Goal: Information Seeking & Learning: Check status

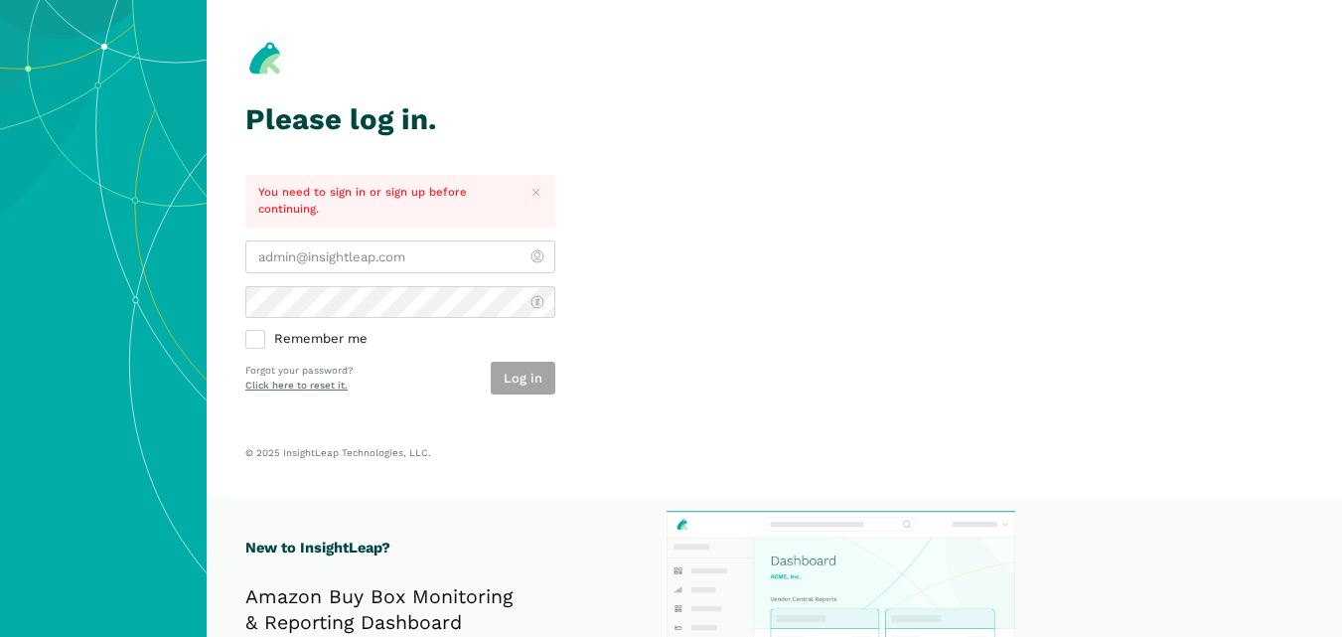
type input "[PERSON_NAME][EMAIL_ADDRESS][DOMAIN_NAME]"
click at [521, 383] on div "Log in" at bounding box center [523, 378] width 65 height 33
click at [521, 383] on button "Log in" at bounding box center [523, 378] width 65 height 33
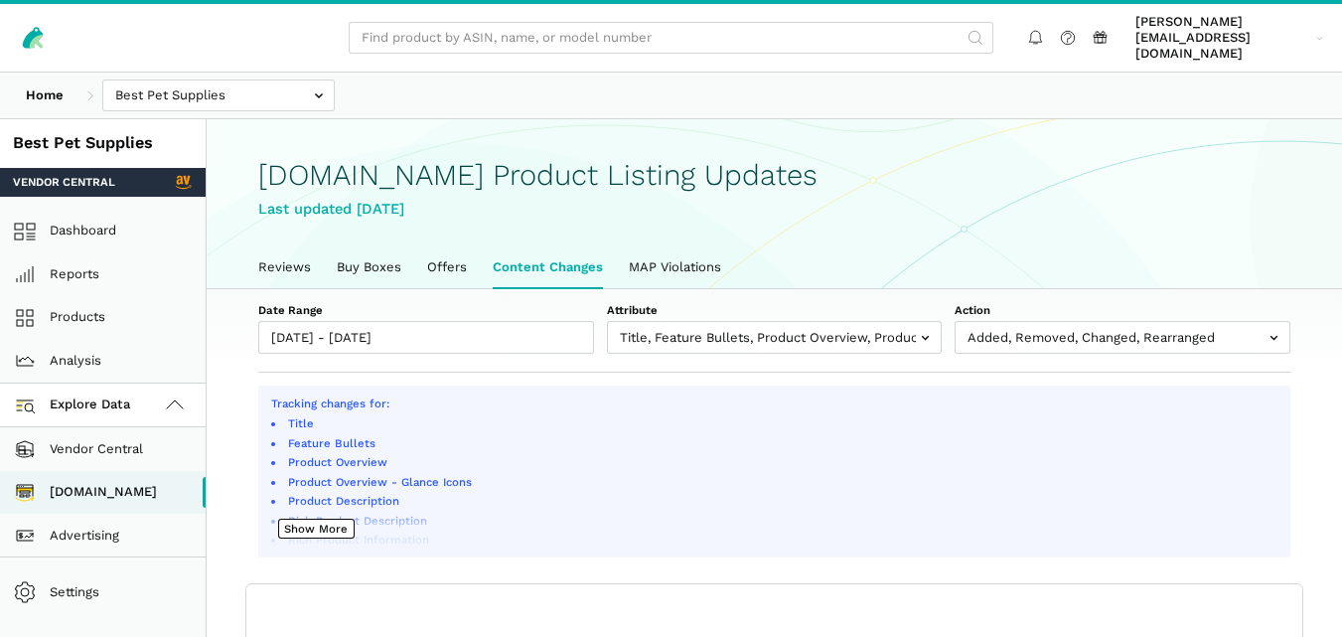
scroll to position [7, 0]
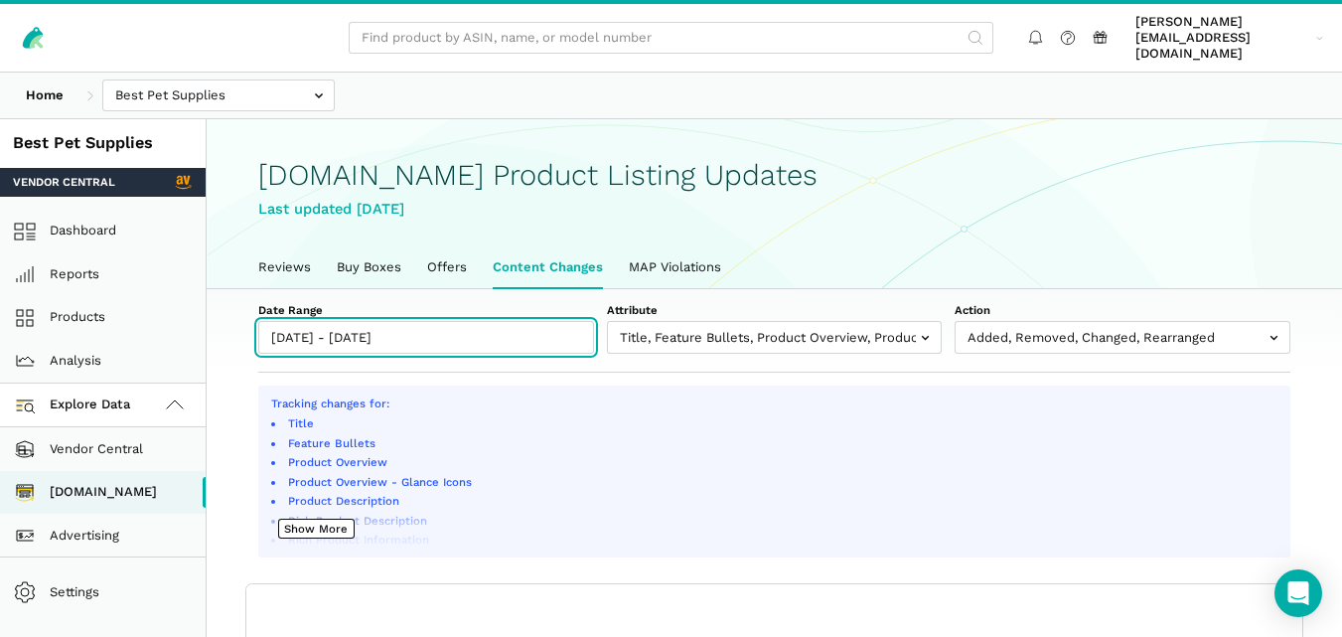
type input "[DATE]"
click at [454, 321] on input "[DATE] - [DATE]" at bounding box center [426, 337] width 336 height 33
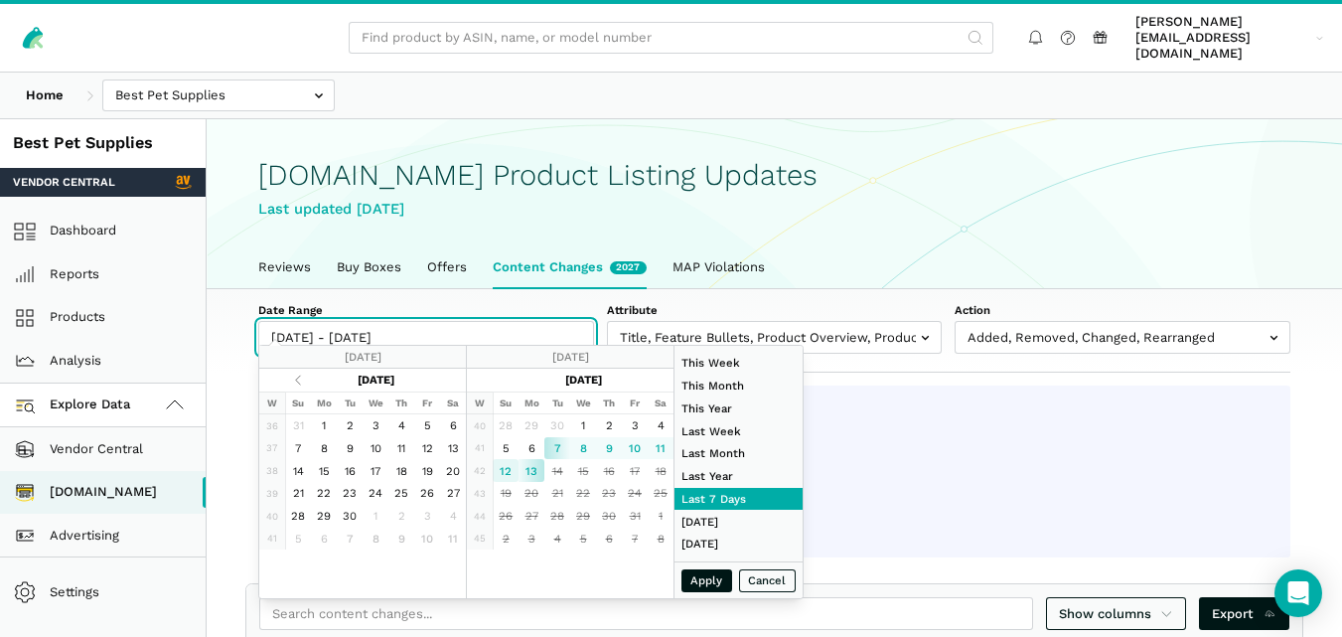
type input "[DATE]"
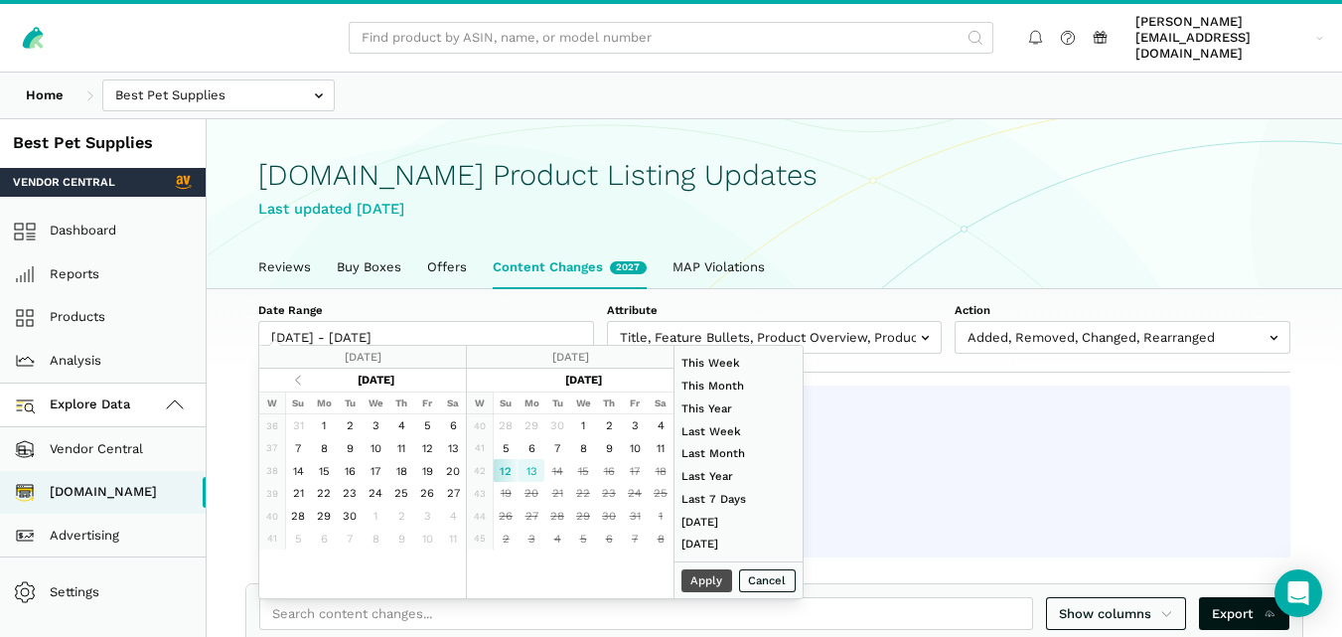
type input "[DATE]"
click at [704, 578] on button "Apply" at bounding box center [707, 580] width 52 height 23
type input "[DATE] - [DATE]"
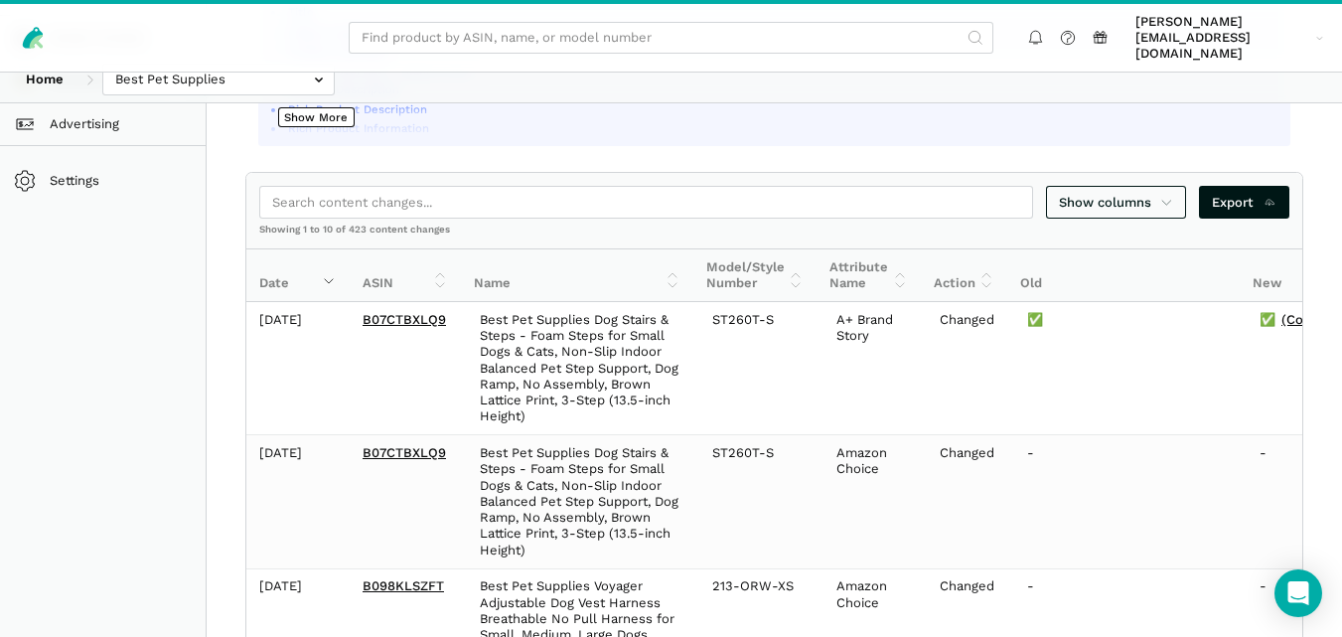
scroll to position [240, 0]
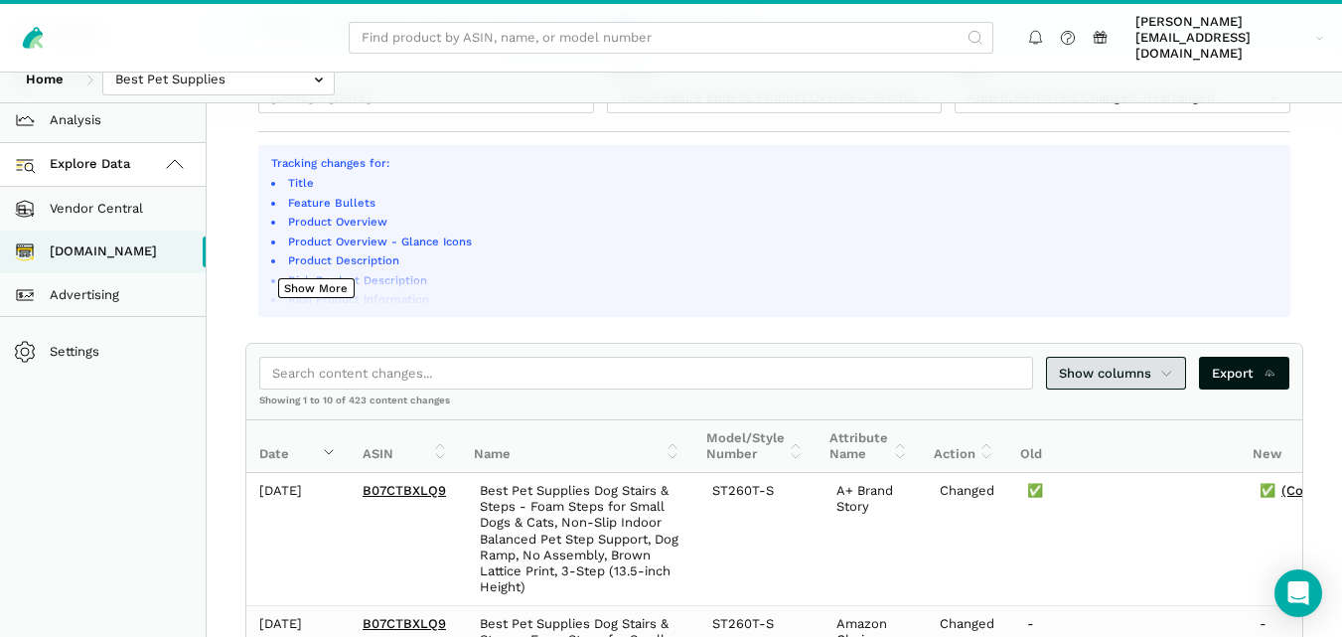
click at [1176, 357] on link "Show columns" at bounding box center [1116, 373] width 141 height 33
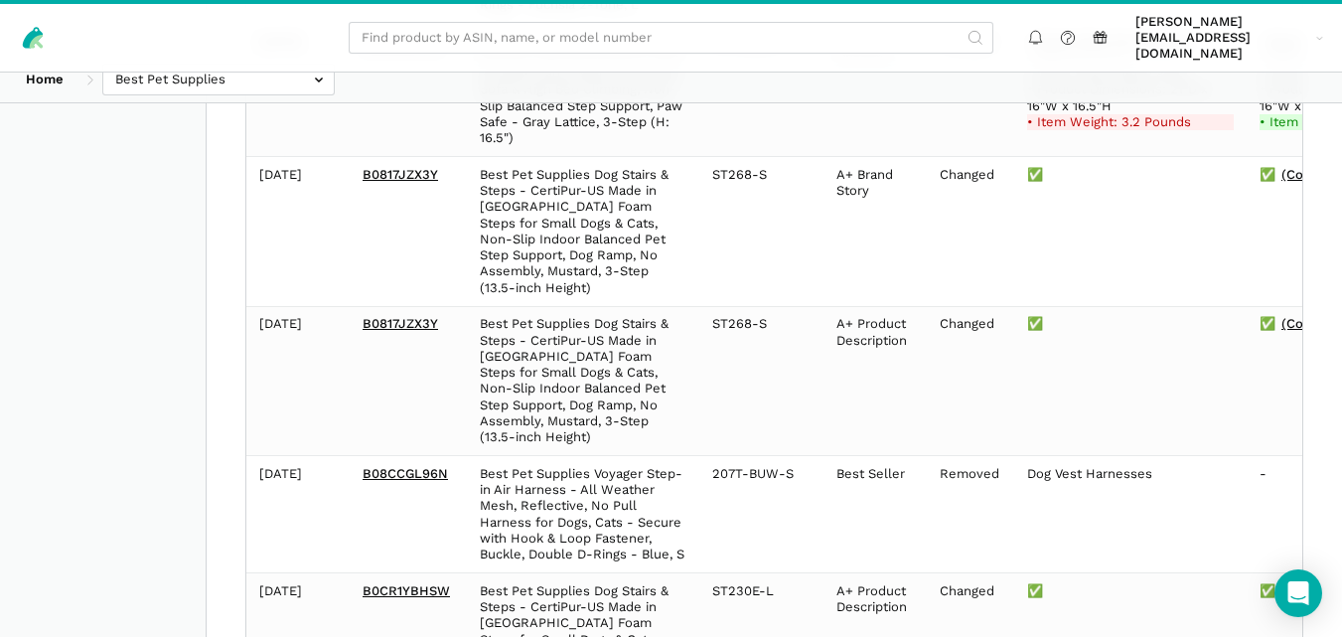
scroll to position [1474, 0]
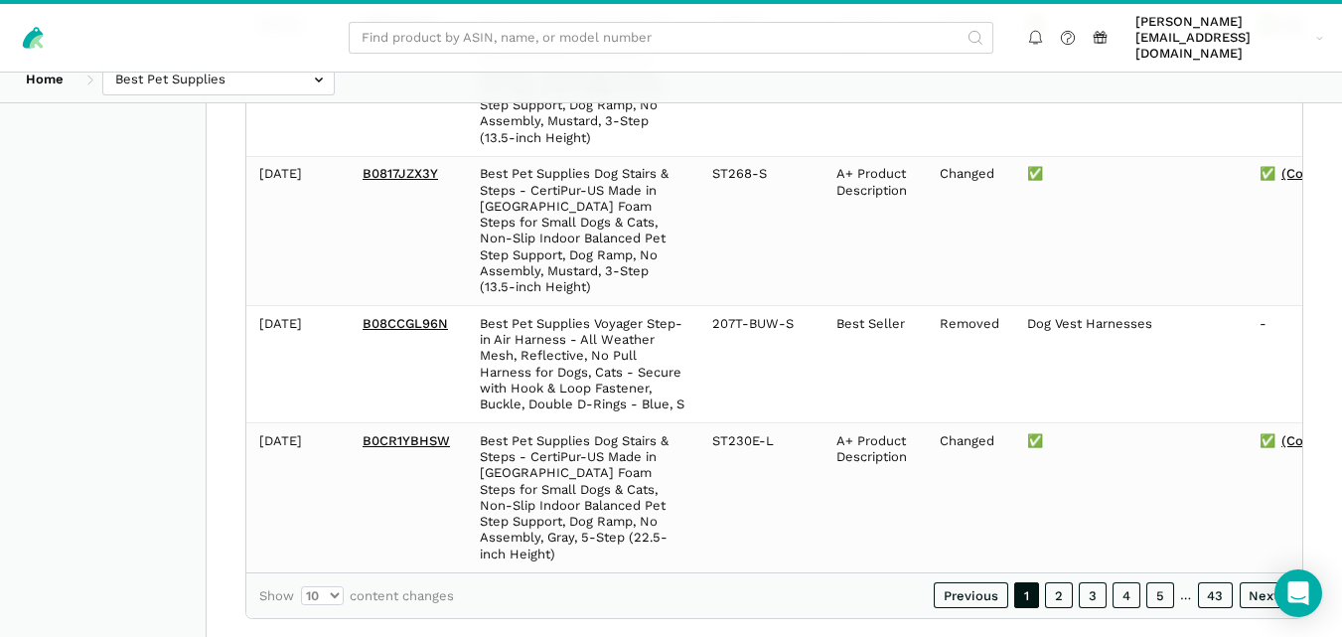
click at [340, 561] on div at bounding box center [671, 318] width 1342 height 637
click at [331, 586] on select "10 25 50 100" at bounding box center [322, 596] width 43 height 20
select select "100"
click at [301, 586] on select "10 25 50 100" at bounding box center [322, 596] width 43 height 20
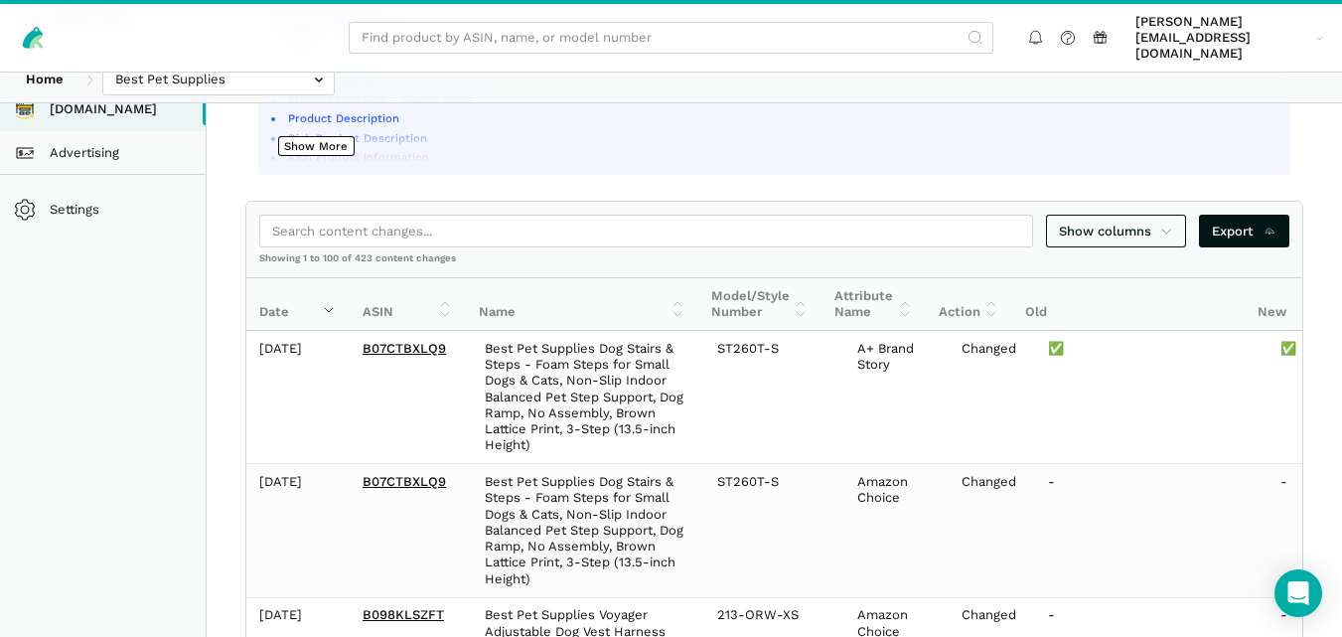
scroll to position [464, 0]
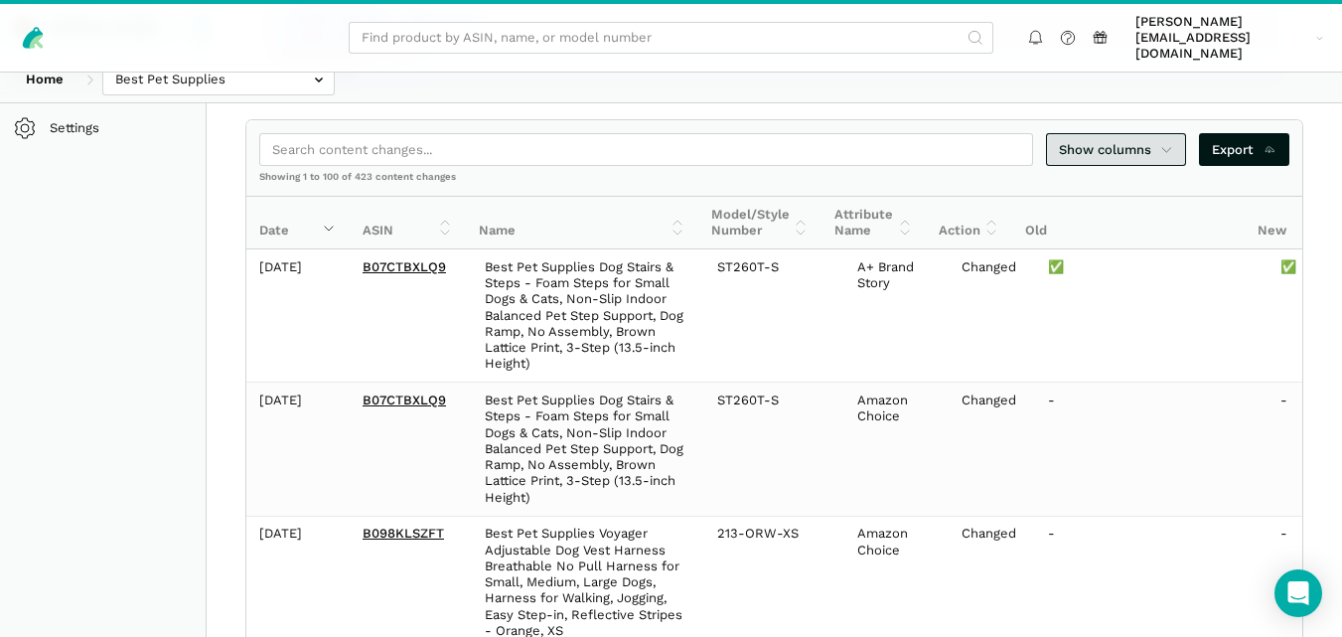
click at [1131, 140] on span "Show columns" at bounding box center [1116, 150] width 115 height 20
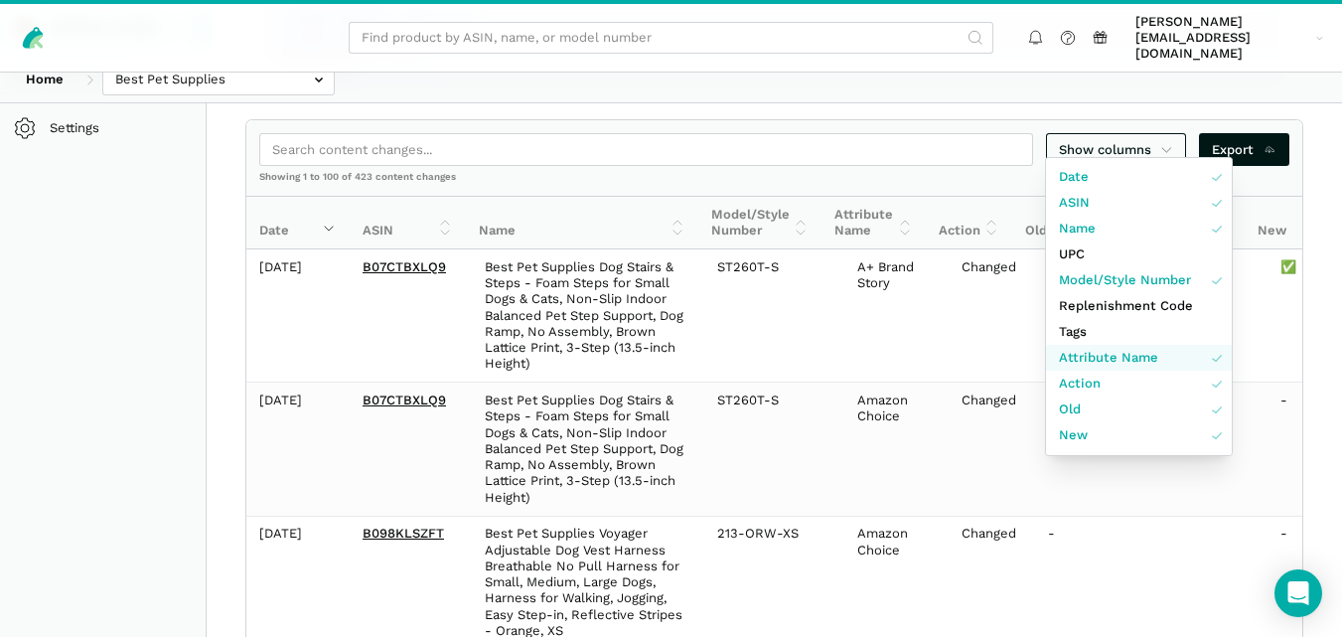
click at [1112, 346] on link "Attribute Name" at bounding box center [1139, 358] width 186 height 26
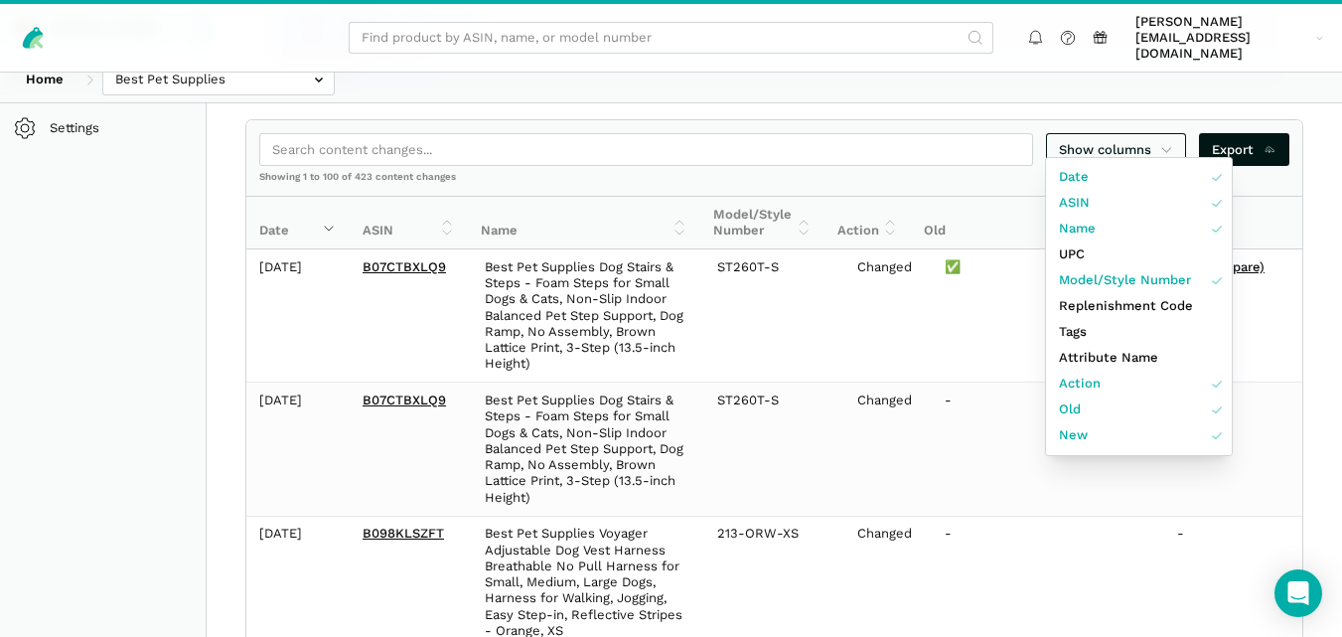
click at [1328, 253] on div at bounding box center [671, 318] width 1342 height 637
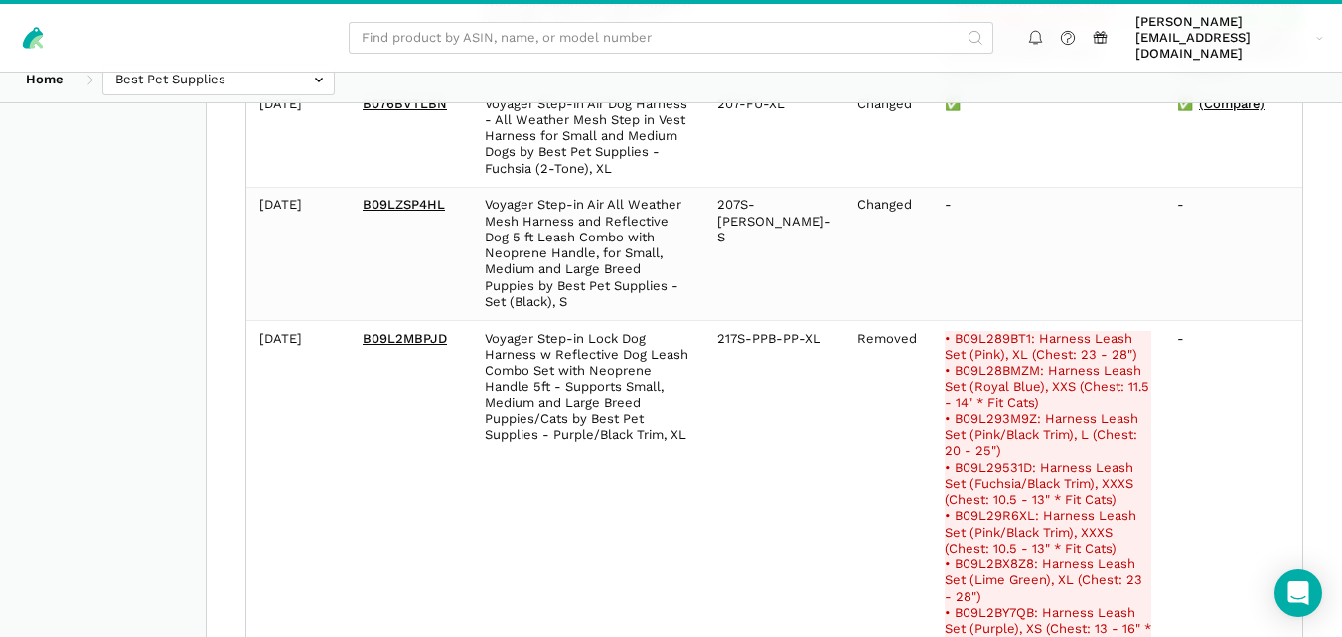
scroll to position [5076, 0]
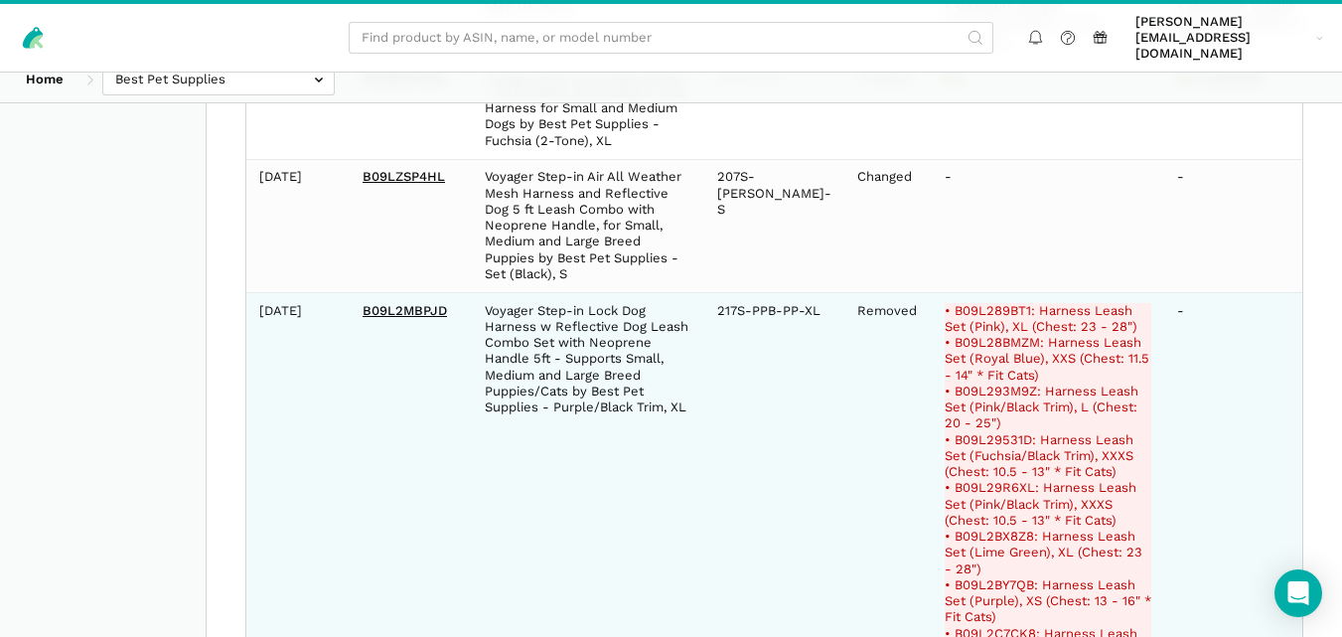
click at [993, 303] on del "• B09L289BT1: Harness Leash Set (Pink), XL (Chest: 23 - 28")" at bounding box center [1048, 319] width 207 height 33
copy del "B09L289BT1"
click at [985, 432] on del "• B09L29531D: Harness Leash Set (Fuchsia/Black Trim), XXXS (Chest: 10.5 - 13" *…" at bounding box center [1048, 456] width 207 height 49
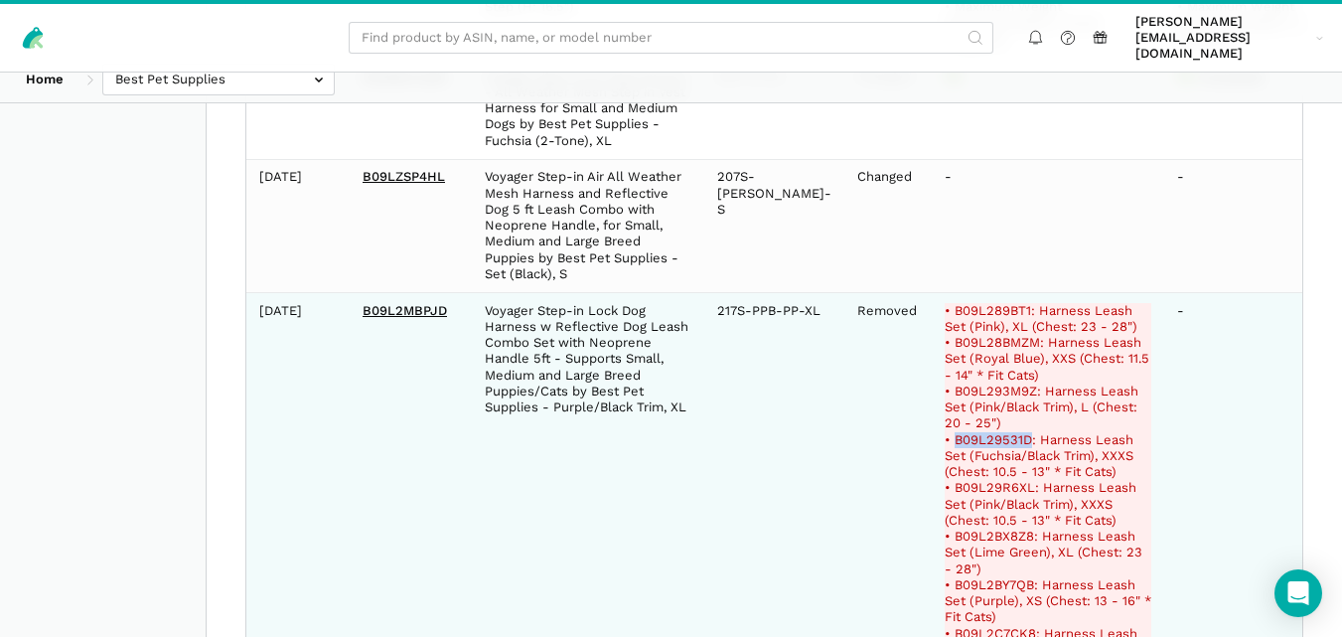
copy del "B09L29531D"
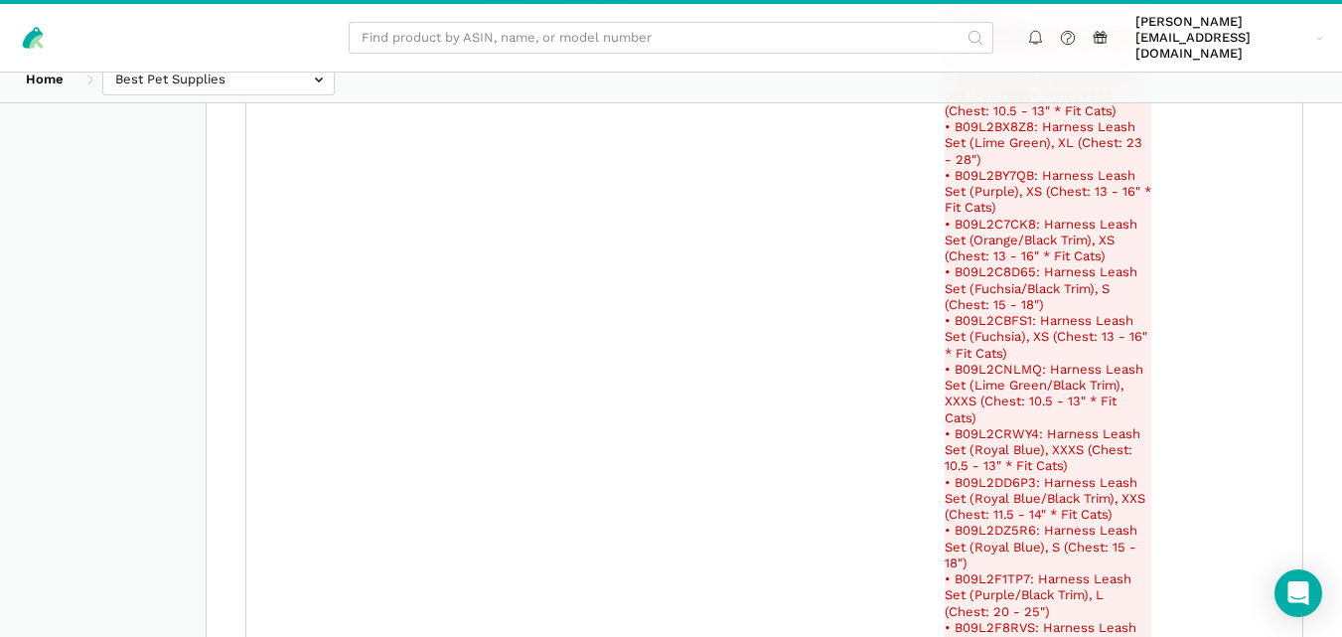
scroll to position [5540, 0]
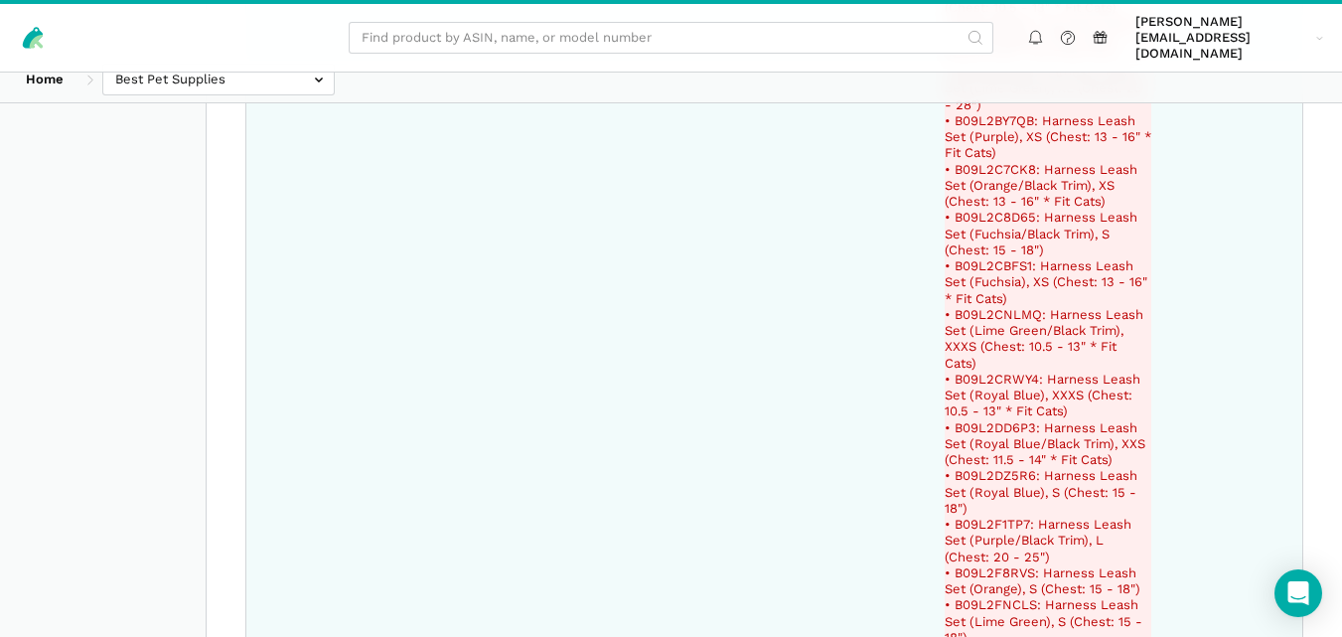
click at [981, 420] on del "• B09L2DD6P3: Harness Leash Set (Royal Blue/Black Trim), XXS (Chest: 11.5 - 14"…" at bounding box center [1048, 444] width 207 height 49
copy del "B09L2DD6P3"
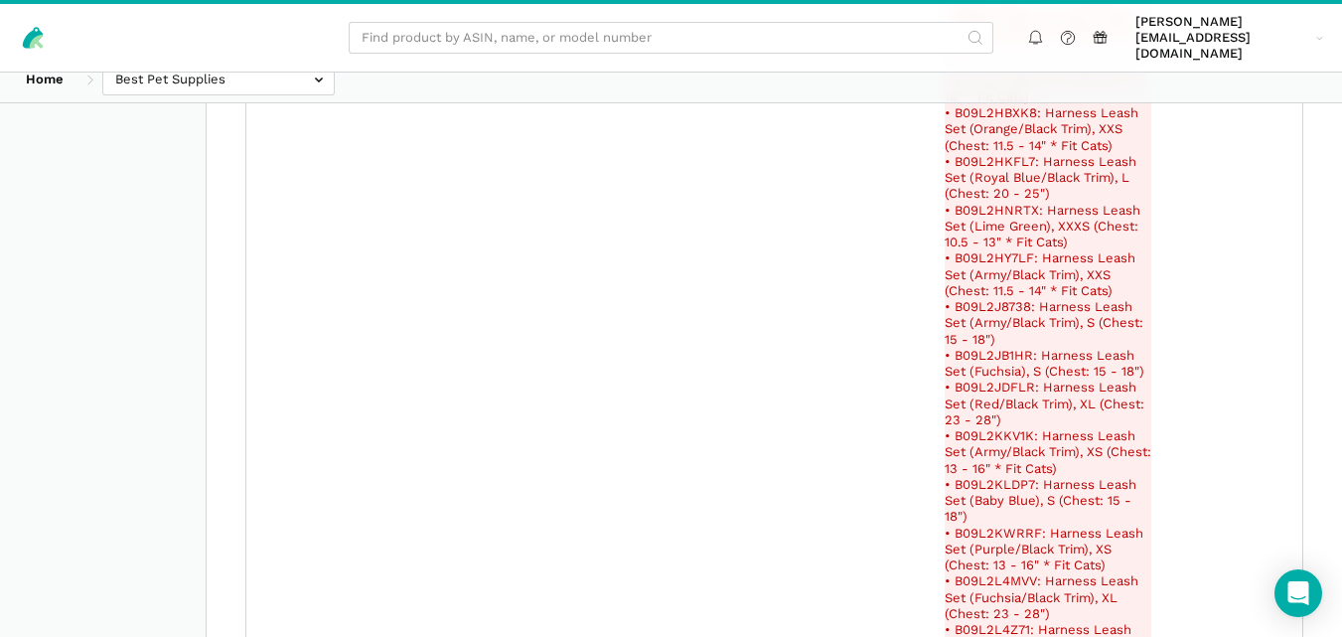
scroll to position [6523, 0]
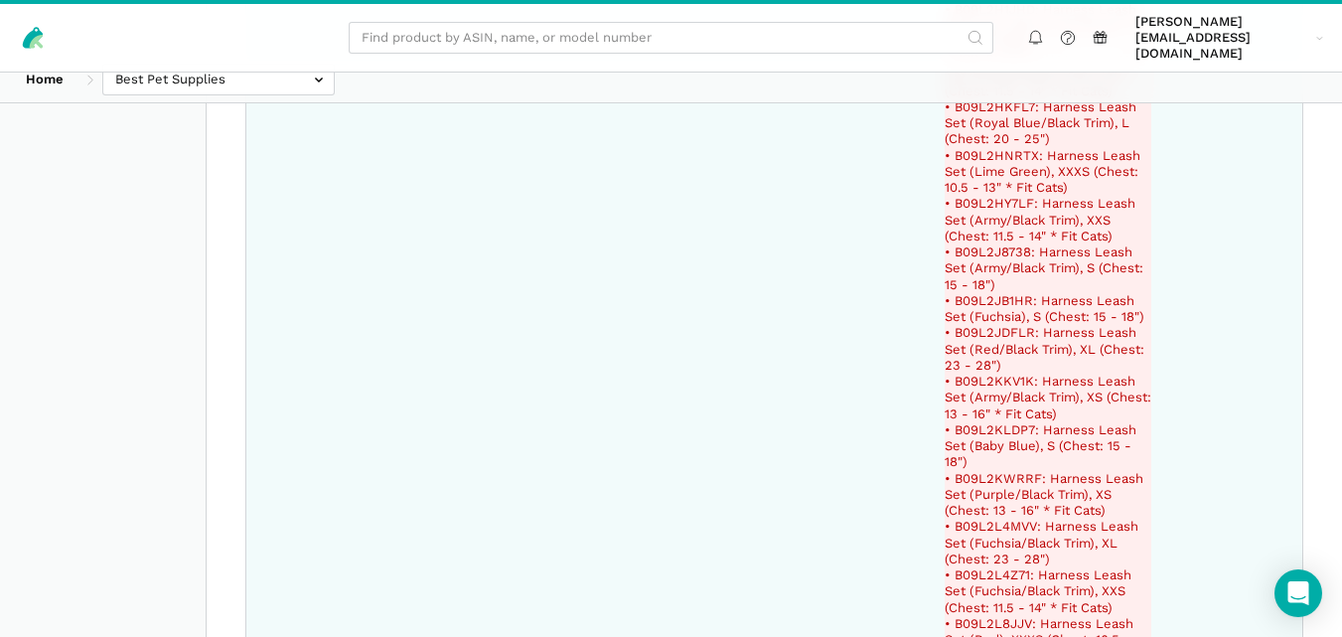
click at [997, 471] on del "• B09L2KWRRF: Harness Leash Set (Purple/Black Trim), XS (Chest: 13 - 16" * Fit …" at bounding box center [1048, 495] width 207 height 49
copy del "B09L2KWRRF"
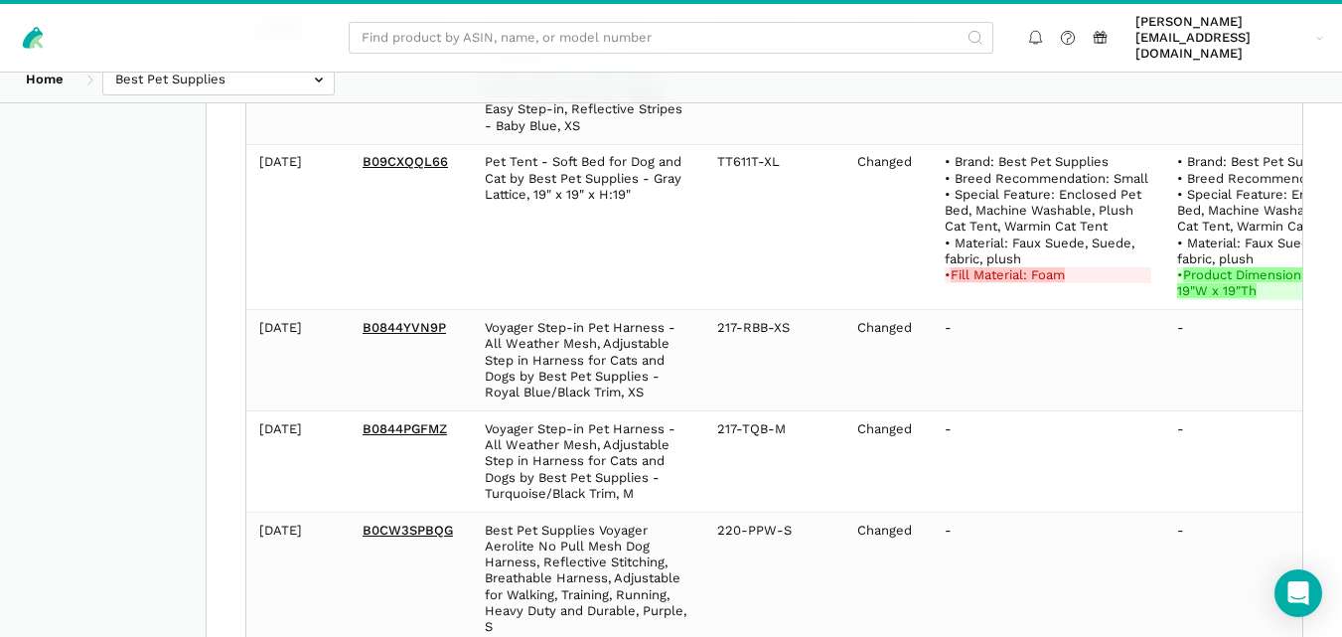
scroll to position [13072, 0]
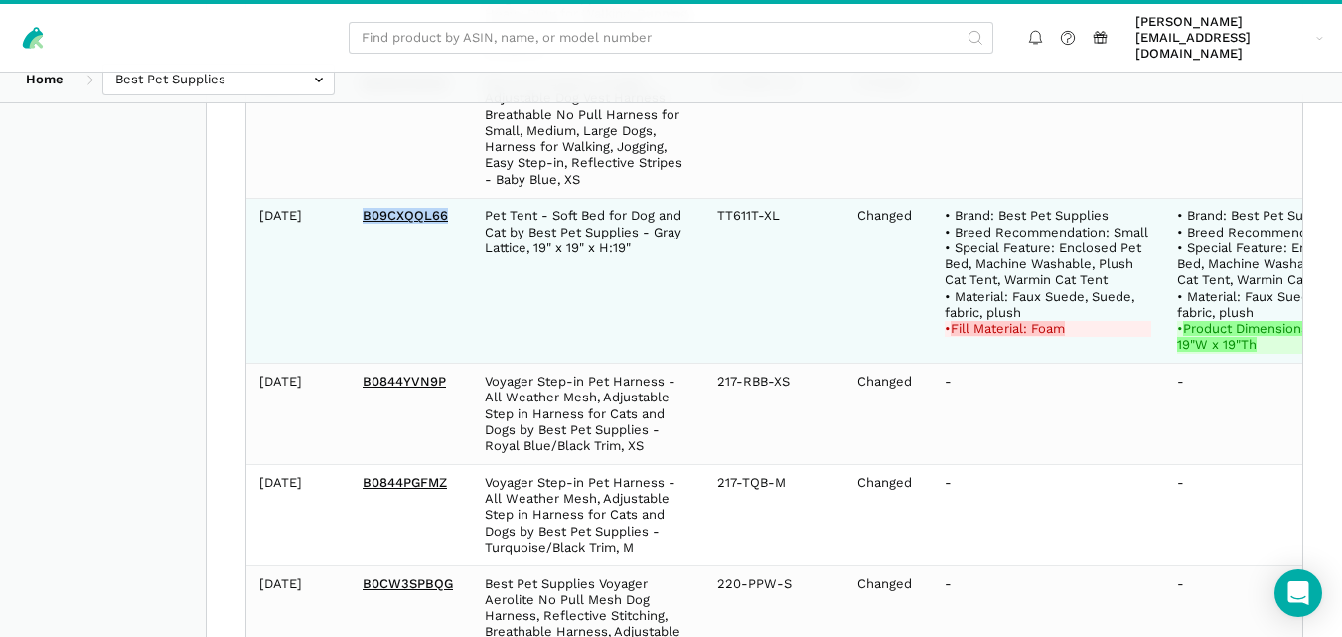
drag, startPoint x: 434, startPoint y: 216, endPoint x: 360, endPoint y: 216, distance: 74.5
click at [360, 216] on td "B09CXQQL66" at bounding box center [411, 281] width 122 height 166
copy link "B09CXQQL66"
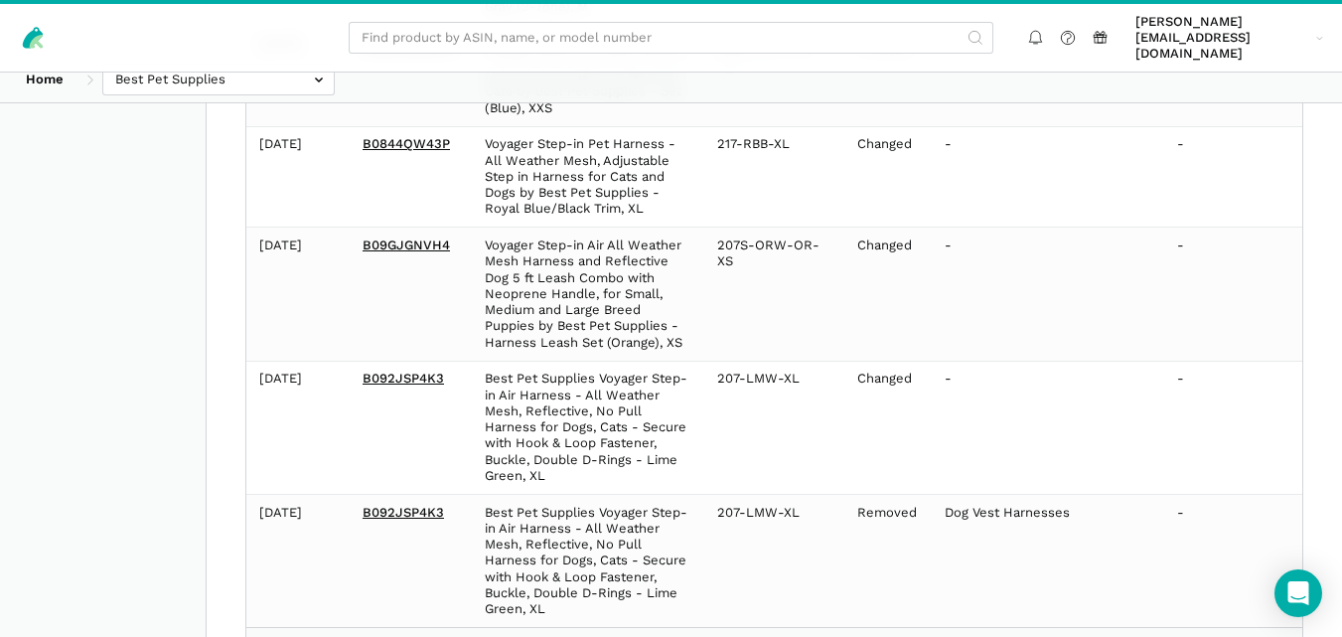
scroll to position [15883, 0]
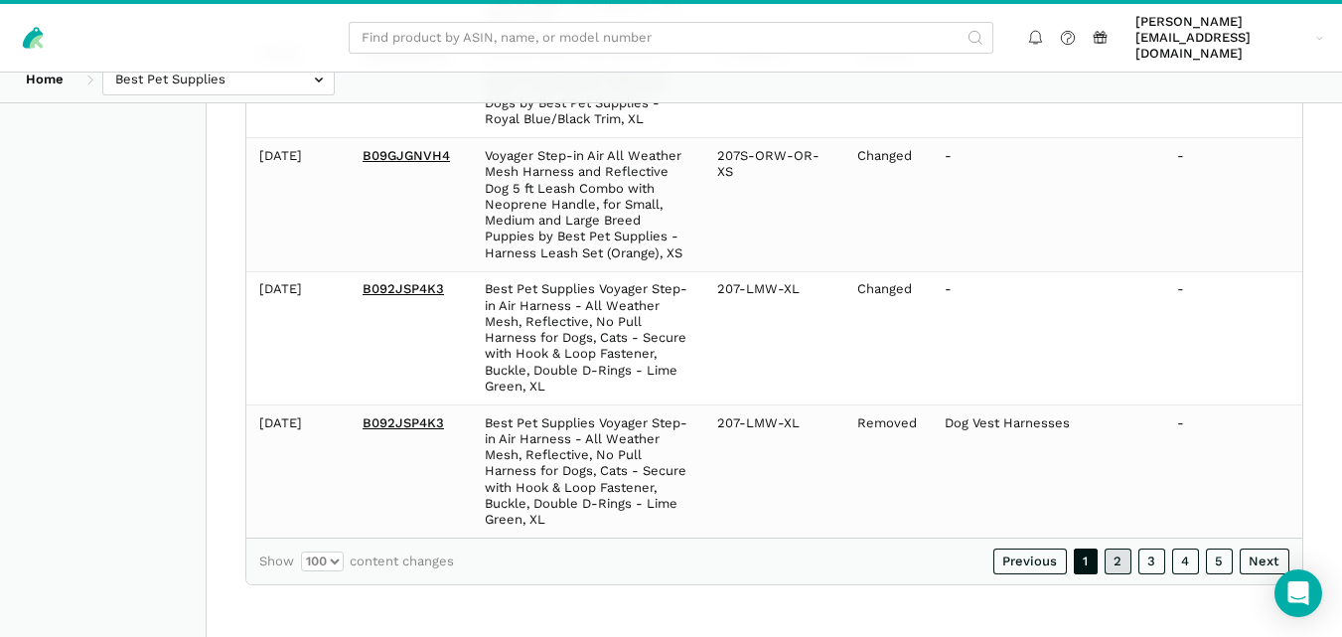
click at [1117, 560] on link "2" at bounding box center [1119, 561] width 28 height 26
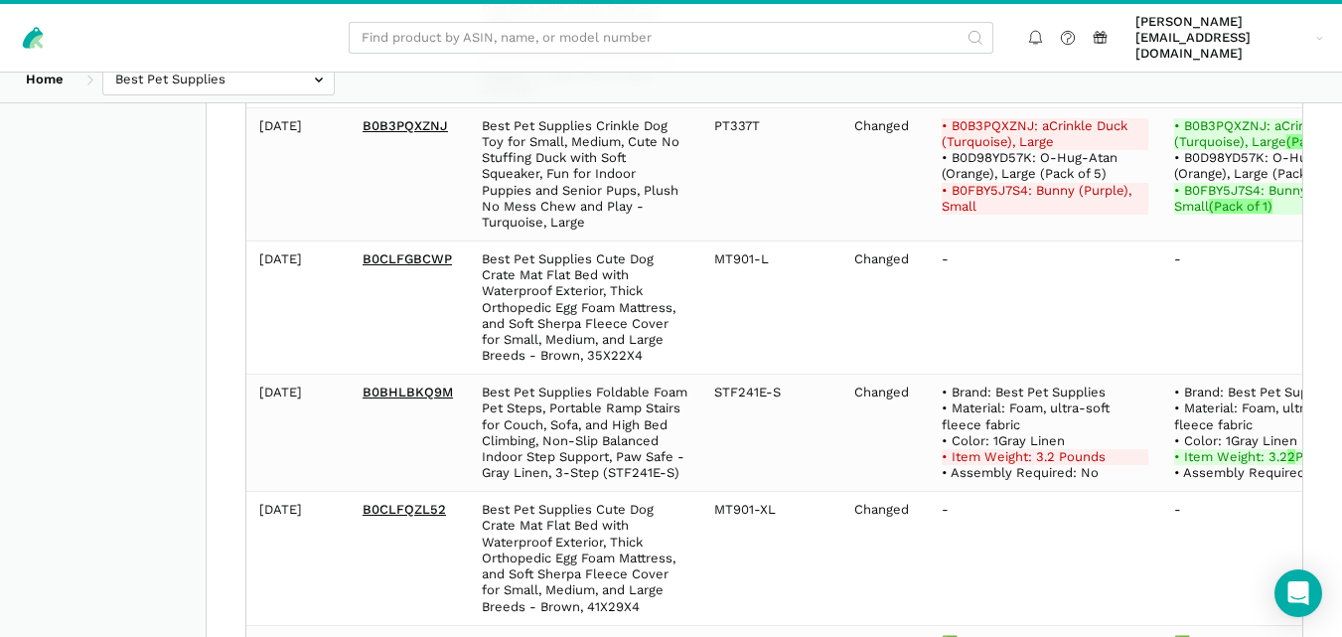
scroll to position [5315, 0]
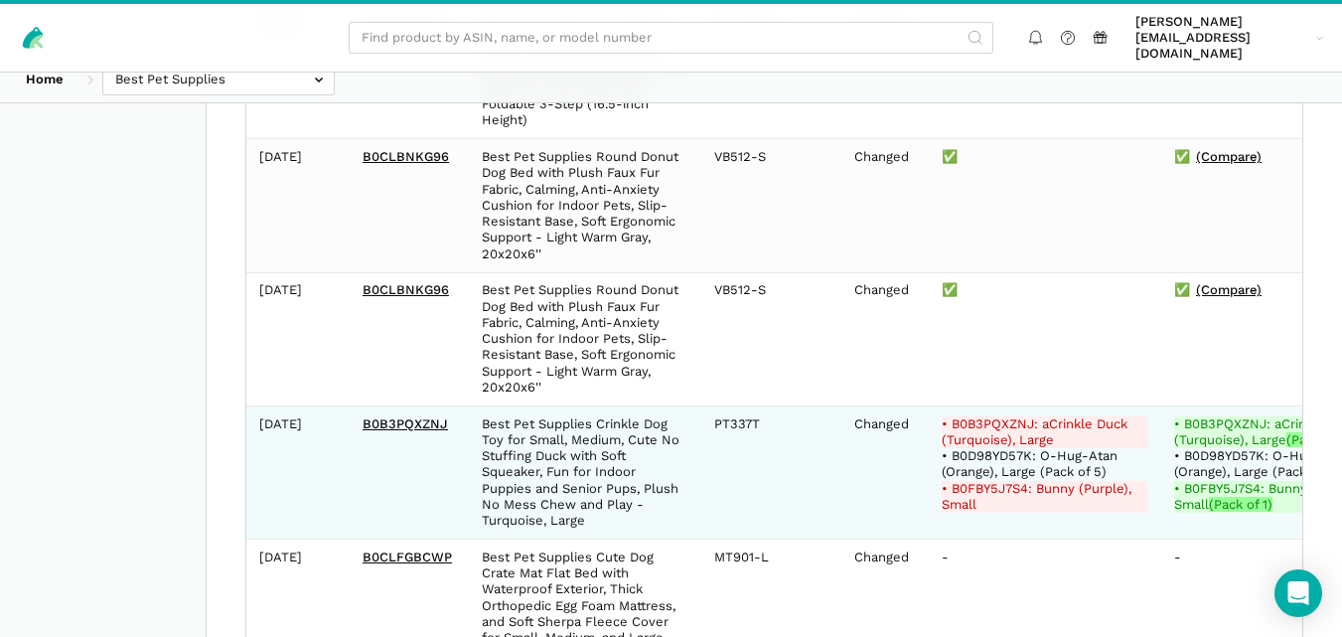
click at [994, 437] on del "• B0B3PQXZNJ: aCrinkle Duck (Turquoise), Large" at bounding box center [1045, 432] width 207 height 33
copy del "B0B3PQXZNJ"
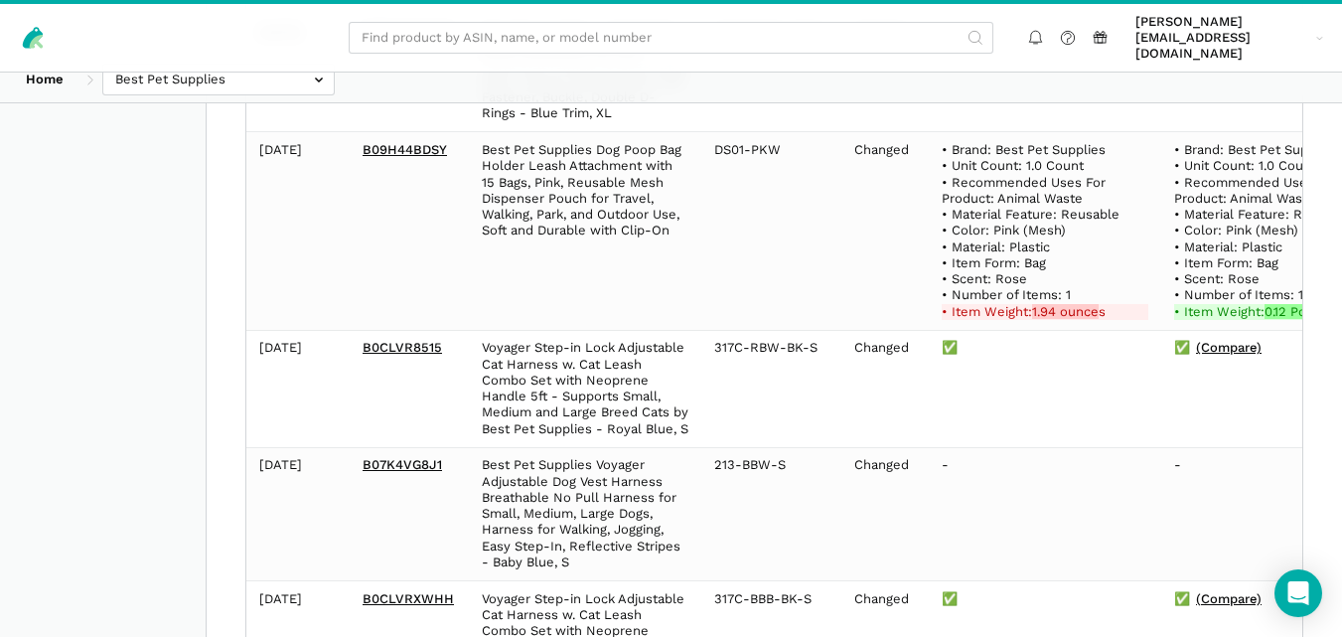
scroll to position [13219, 0]
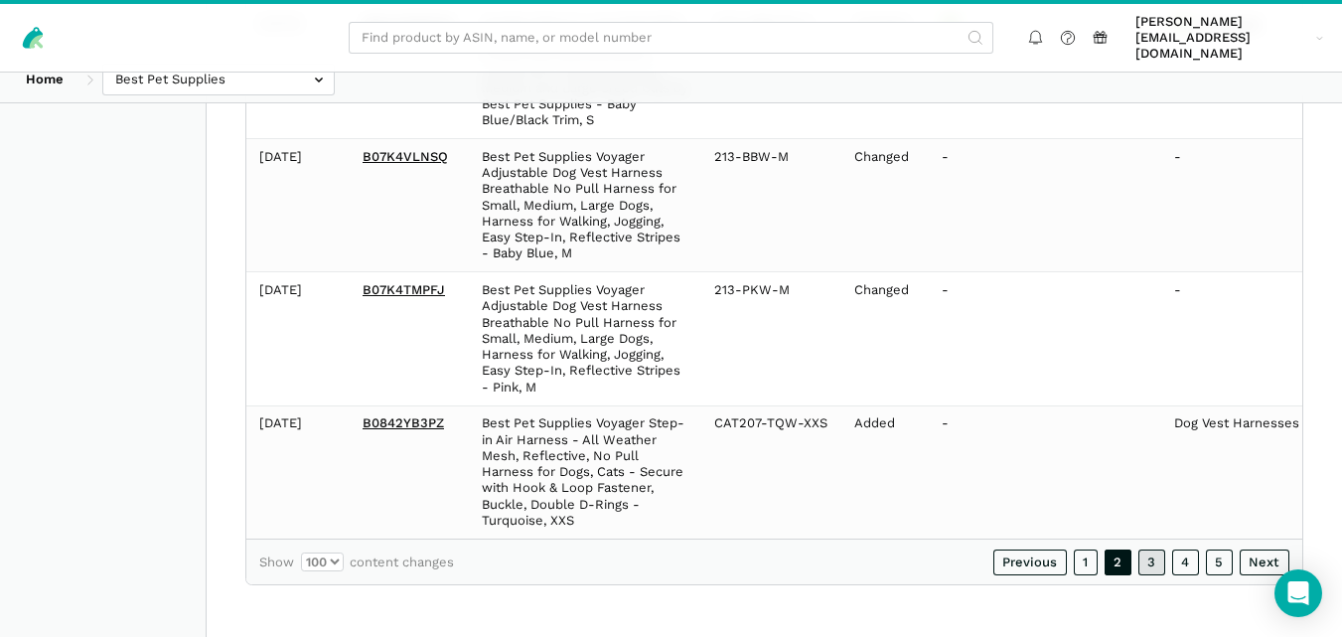
click at [1156, 563] on link "3" at bounding box center [1152, 562] width 28 height 26
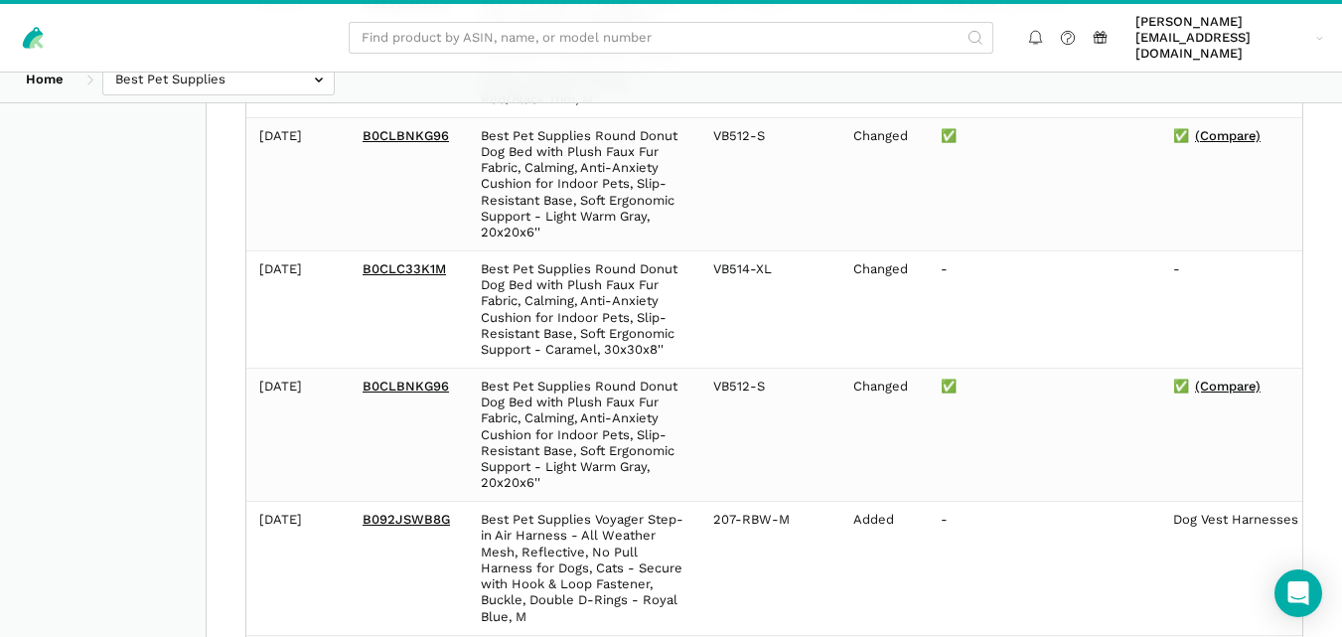
scroll to position [12861, 0]
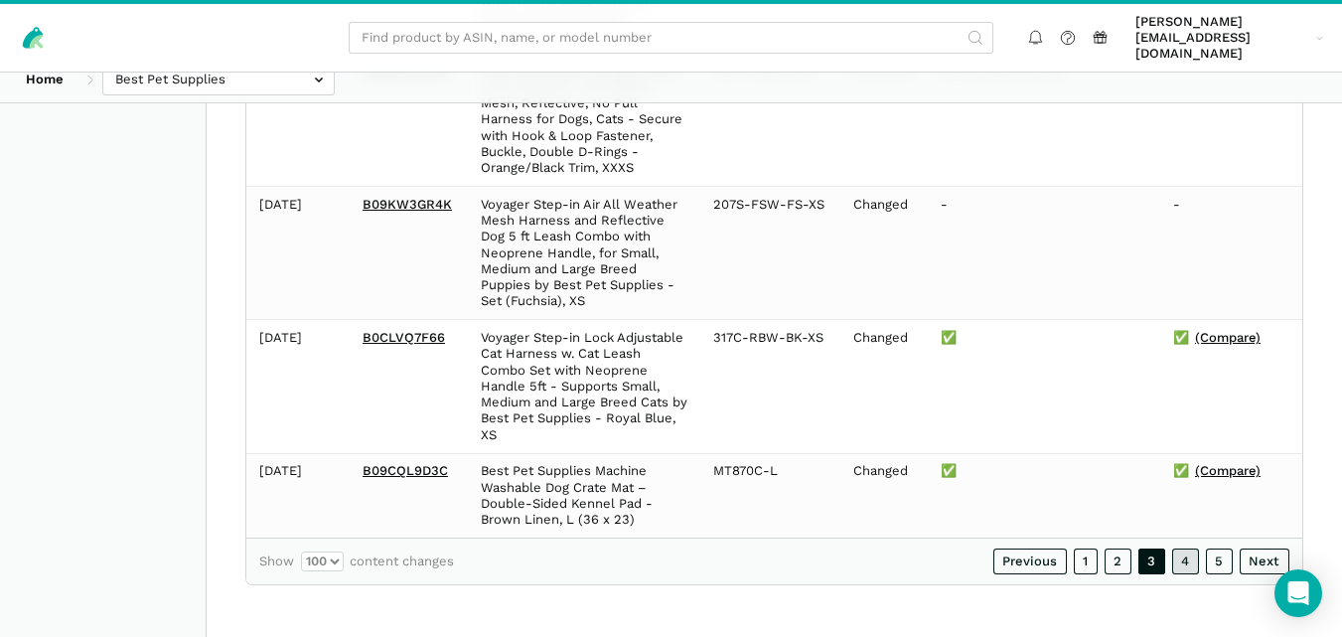
click at [1188, 562] on link "4" at bounding box center [1186, 561] width 28 height 26
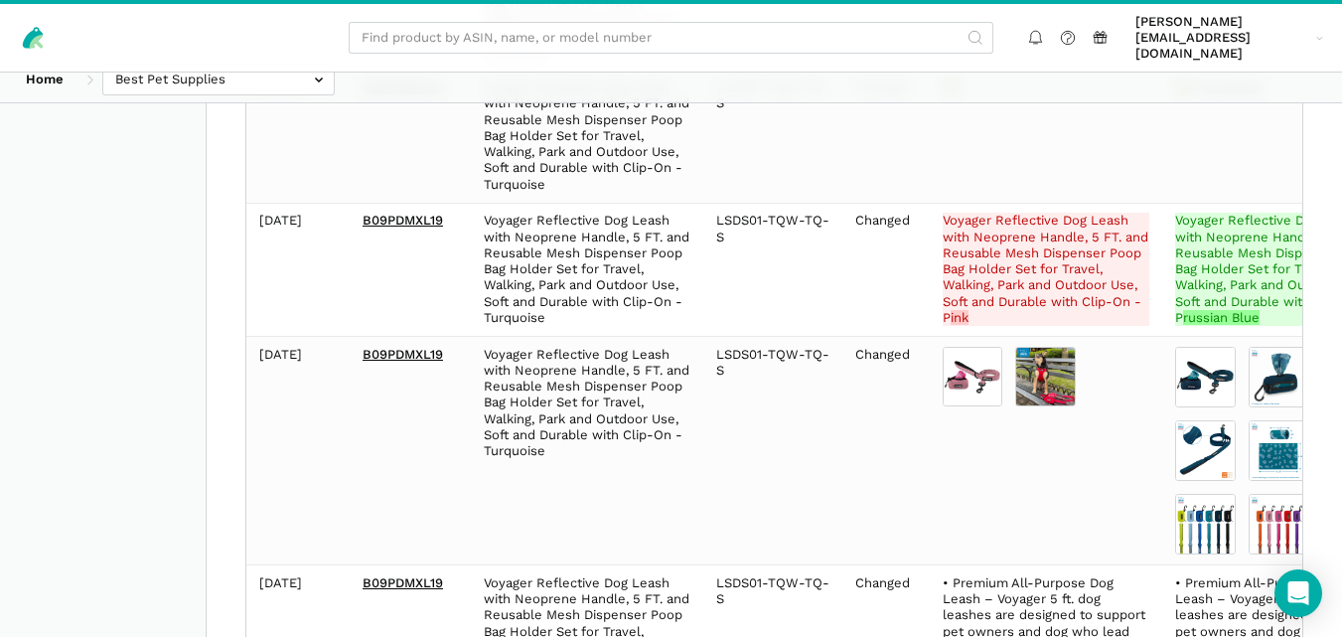
scroll to position [1966, 0]
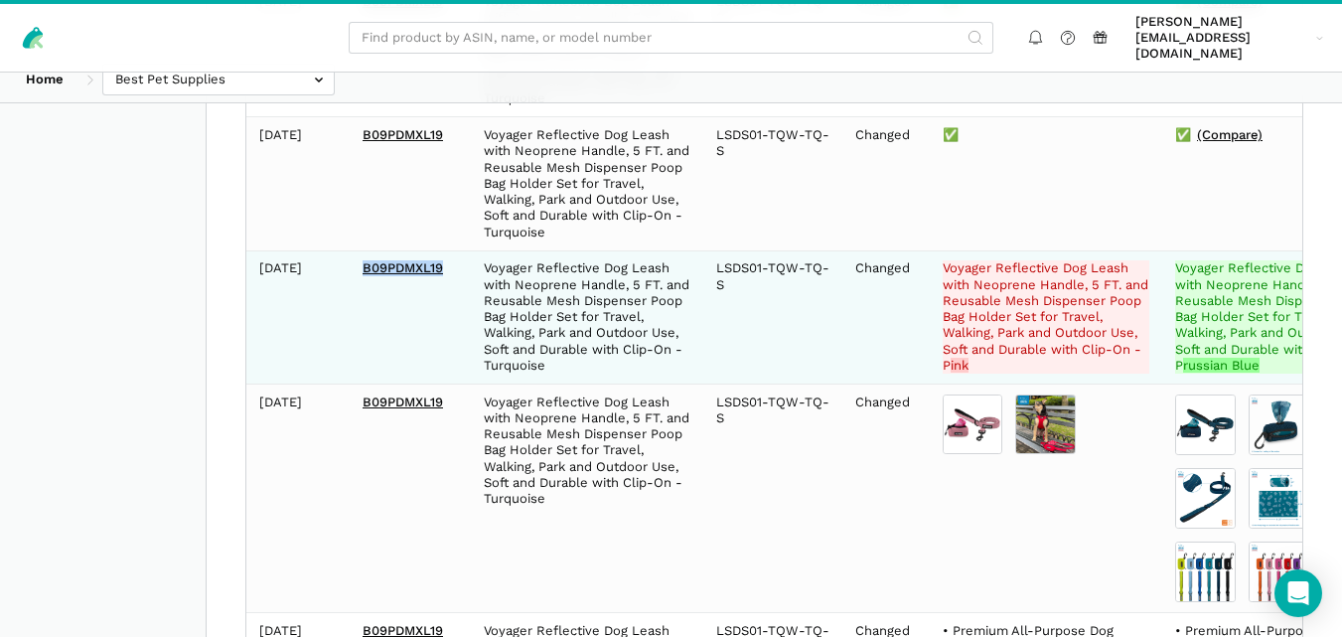
drag, startPoint x: 452, startPoint y: 285, endPoint x: 353, endPoint y: 287, distance: 99.4
click at [353, 287] on td "B09PDMXL19" at bounding box center [410, 316] width 121 height 133
copy link "B09PDMXL19"
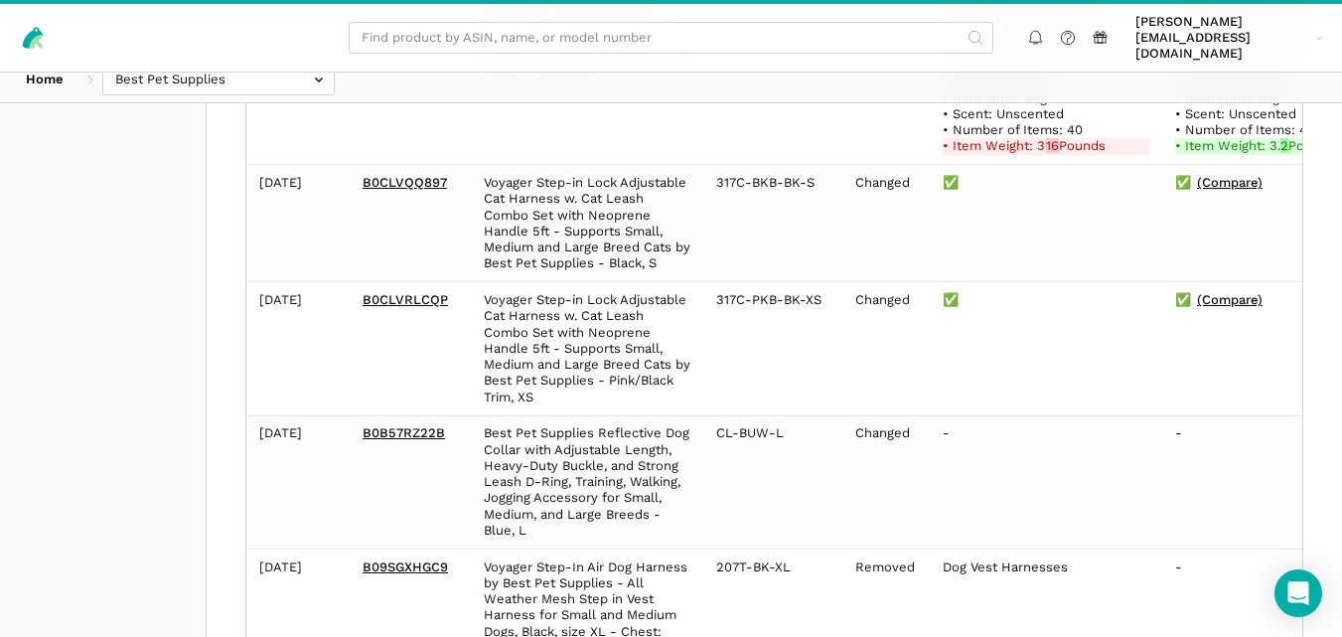
scroll to position [13692, 0]
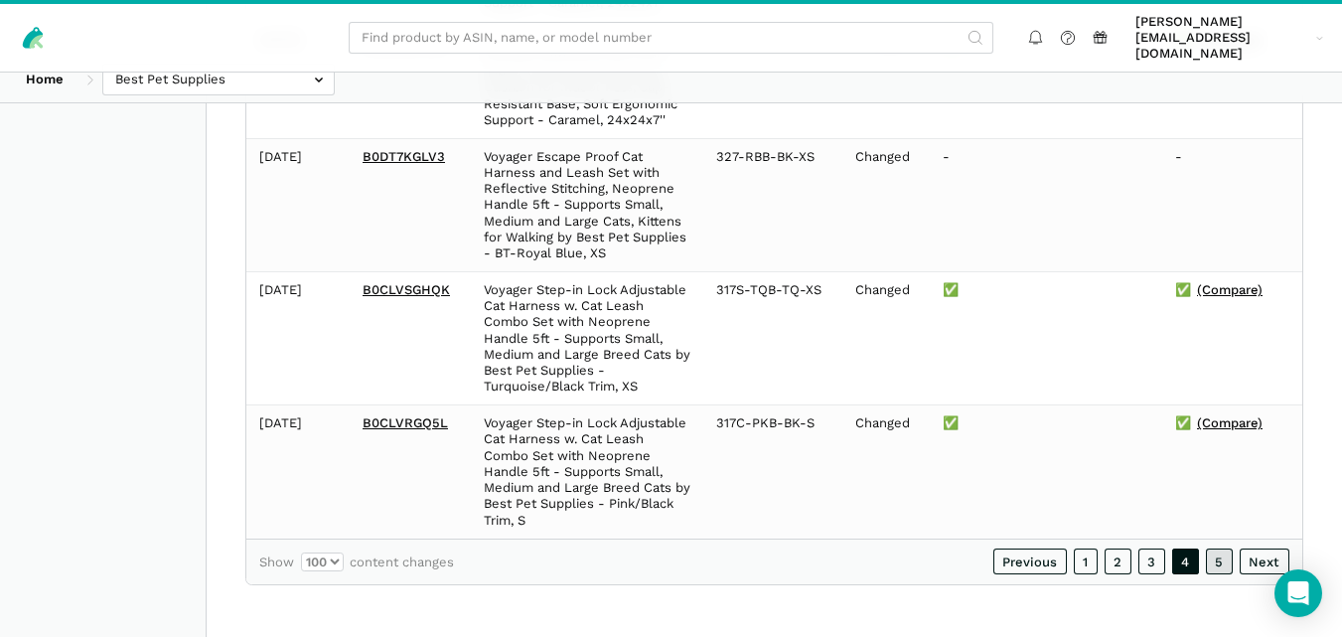
click at [1217, 556] on link "5" at bounding box center [1220, 561] width 28 height 26
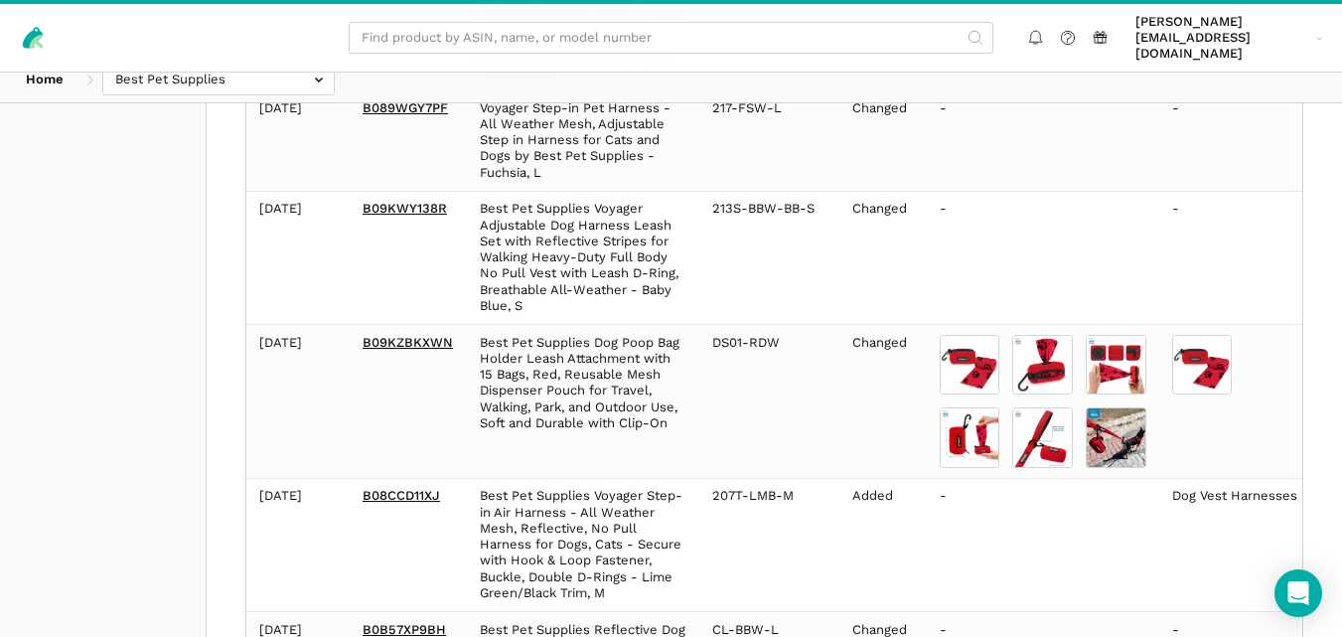
scroll to position [2501, 0]
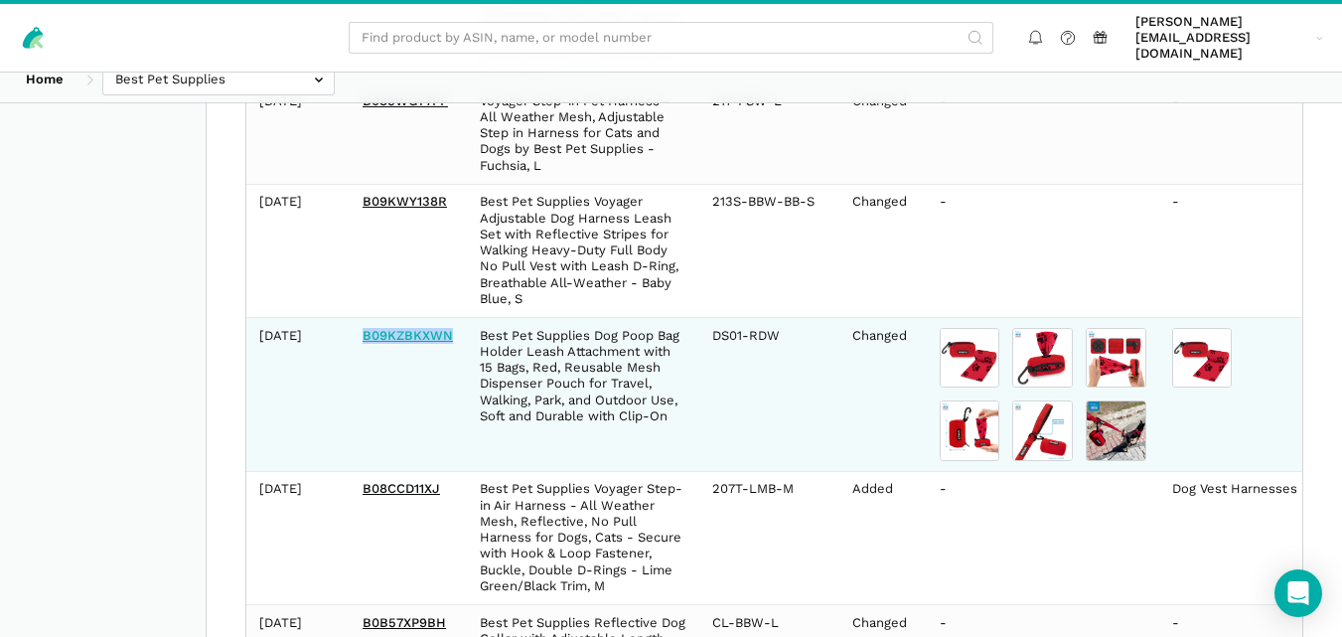
drag, startPoint x: 456, startPoint y: 339, endPoint x: 363, endPoint y: 336, distance: 93.4
click at [363, 336] on td "B09KZBKXWN" at bounding box center [408, 394] width 117 height 154
copy link "B09KZBKXWN"
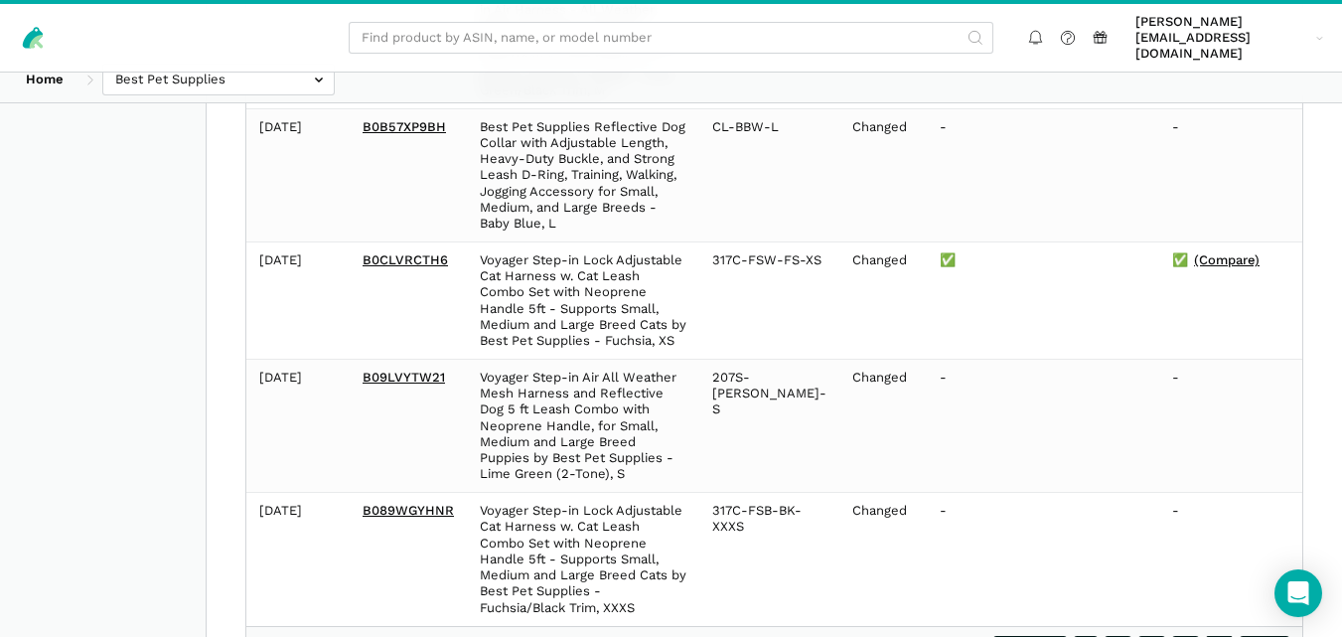
scroll to position [3115, 0]
